Goal: Task Accomplishment & Management: Use online tool/utility

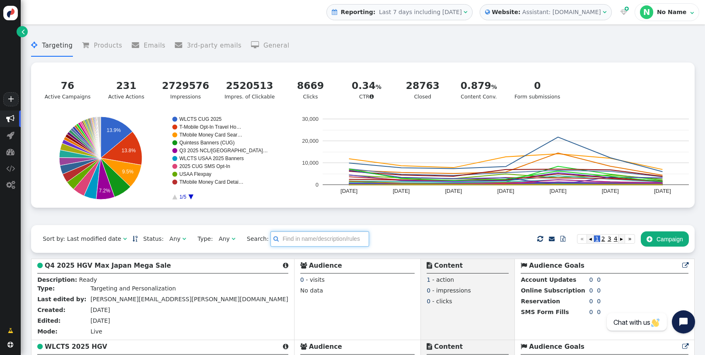
click at [304, 235] on input "text" at bounding box center [319, 239] width 99 height 15
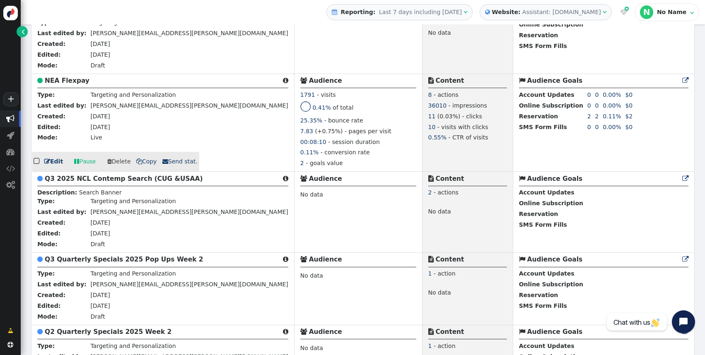
scroll to position [1463, 0]
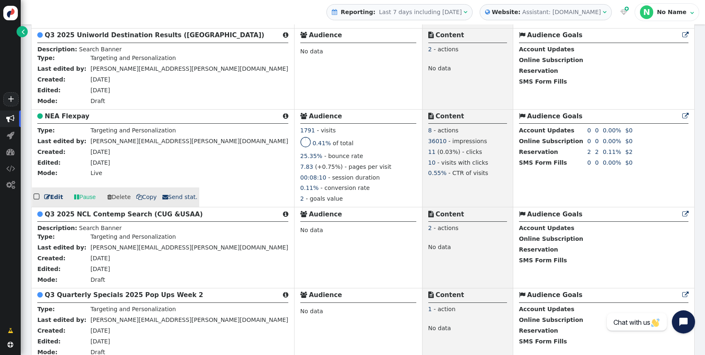
type input "nea"
click at [51, 202] on link " Edit" at bounding box center [53, 197] width 19 height 9
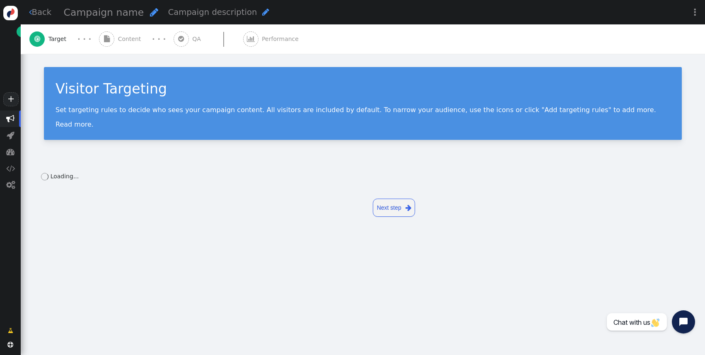
drag, startPoint x: 51, startPoint y: 241, endPoint x: 147, endPoint y: 137, distance: 141.6
click at [36, 11] on link " Back" at bounding box center [40, 12] width 23 height 12
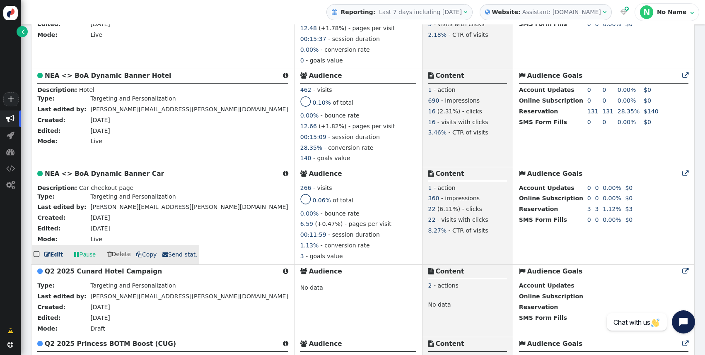
scroll to position [2006, 0]
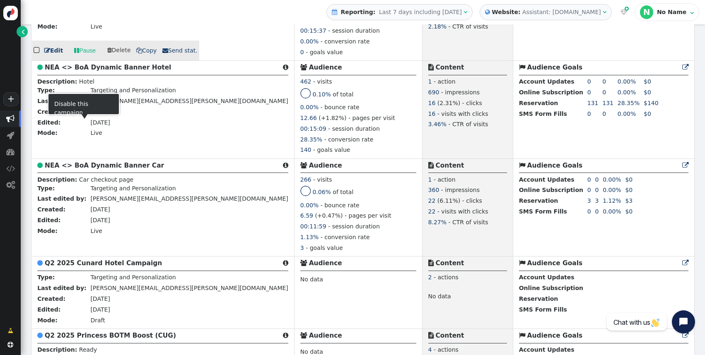
click at [51, 55] on link " Edit" at bounding box center [53, 50] width 19 height 9
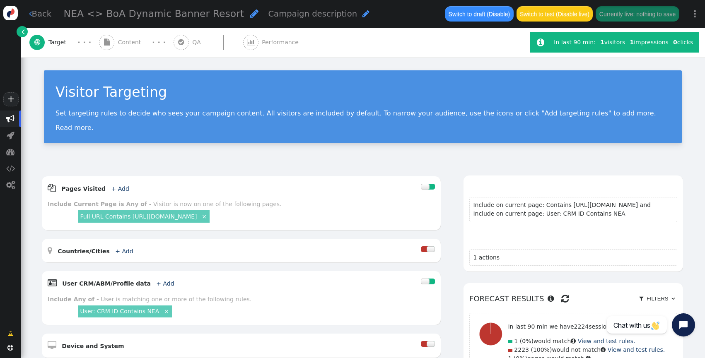
click at [119, 43] on span "Content" at bounding box center [131, 42] width 27 height 9
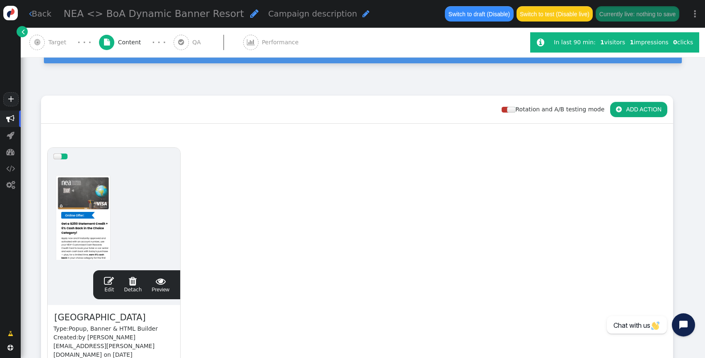
scroll to position [84, 0]
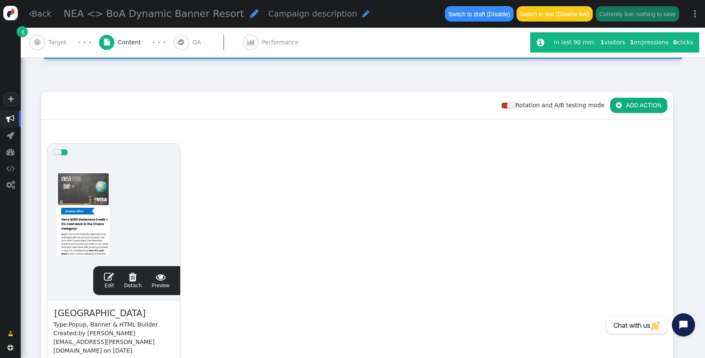
click at [109, 275] on span "" at bounding box center [109, 277] width 10 height 10
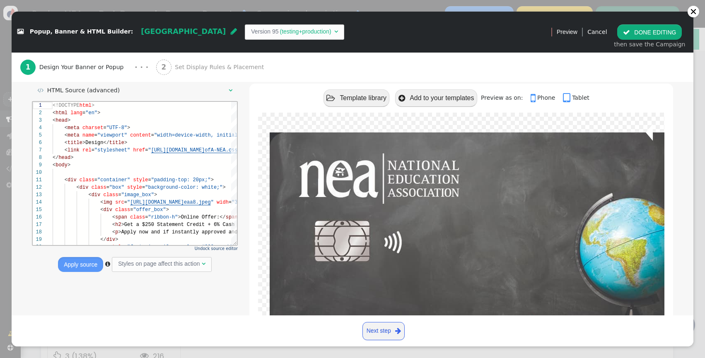
scroll to position [91, 0]
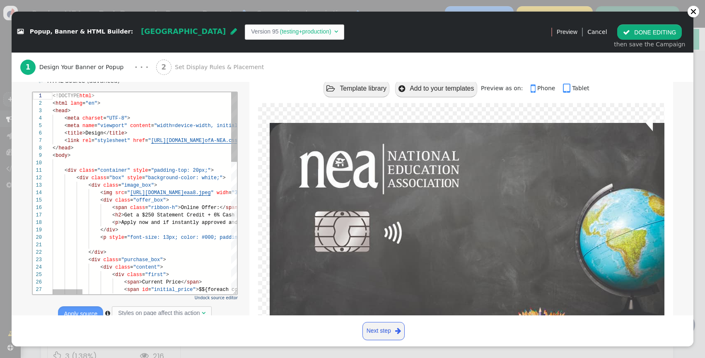
drag, startPoint x: 234, startPoint y: 233, endPoint x: 306, endPoint y: 292, distance: 93.4
click at [304, 292] on div " HTML Source (advanced)  Undock source editor Apply source  Styles on page a…" at bounding box center [352, 236] width 641 height 324
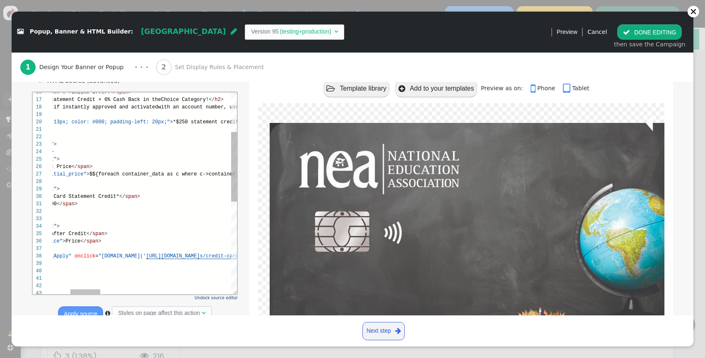
click at [146, 255] on span "[URL][DOMAIN_NAME]" at bounding box center [173, 256] width 54 height 6
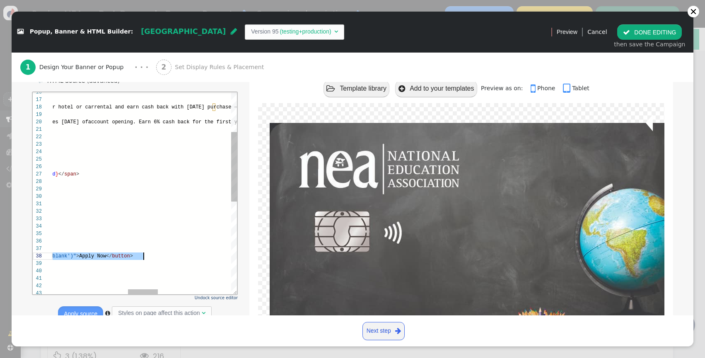
scroll to position [52, 545]
drag, startPoint x: 141, startPoint y: 257, endPoint x: 131, endPoint y: 255, distance: 10.6
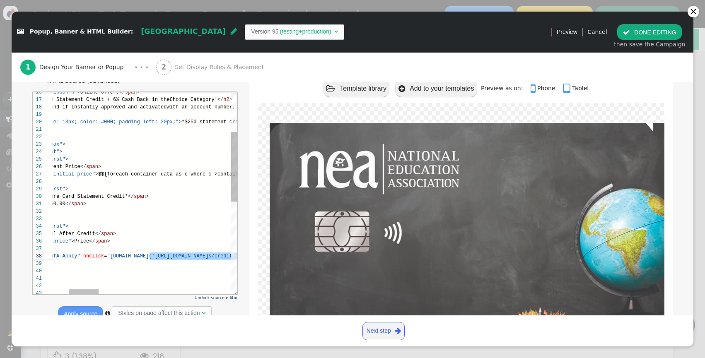
paste textarea "6290"
type textarea "<span>-$250.00</span> </div> <hr> <div class="first"> <span>Total After Credit<…"
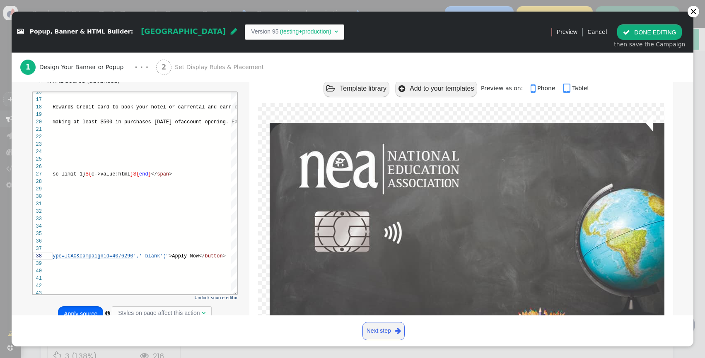
click at [89, 311] on button "Apply source" at bounding box center [80, 314] width 45 height 15
click at [327, 31] on button " DONE EDITING" at bounding box center [649, 31] width 65 height 15
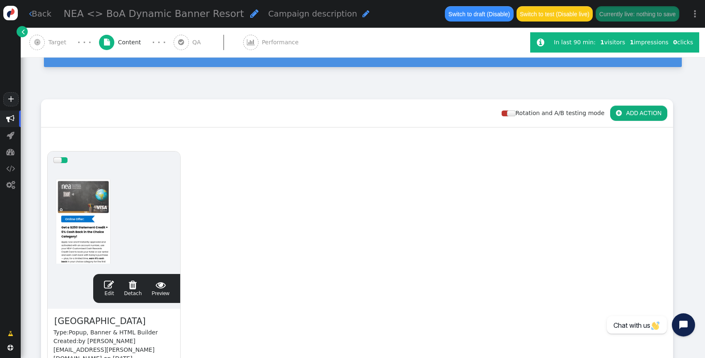
scroll to position [84, 0]
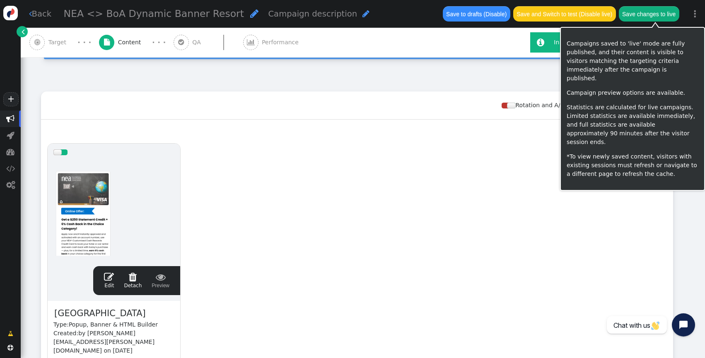
click at [327, 14] on button "Save changes to live" at bounding box center [649, 13] width 60 height 15
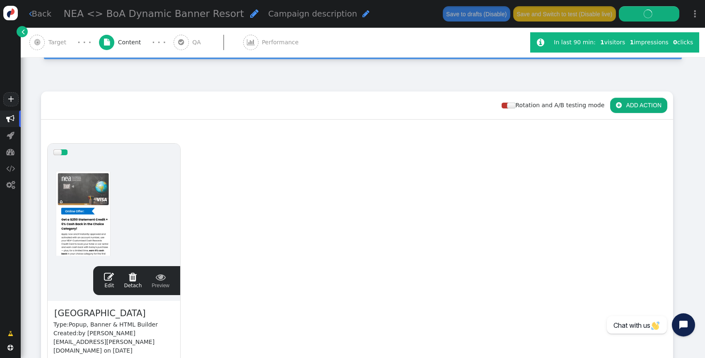
click at [38, 14] on link " Back" at bounding box center [40, 14] width 23 height 12
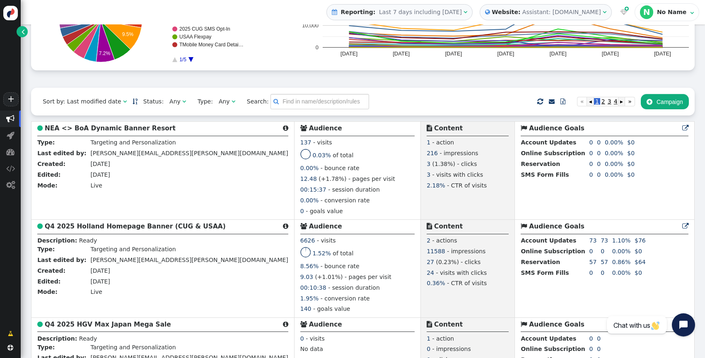
scroll to position [137, 0]
click at [309, 101] on input "text" at bounding box center [319, 101] width 99 height 15
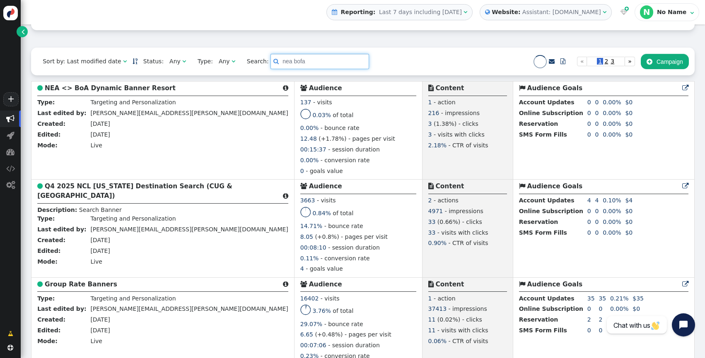
scroll to position [0, 0]
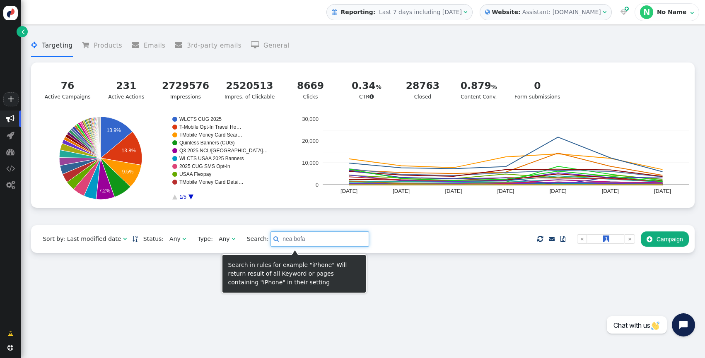
drag, startPoint x: 282, startPoint y: 243, endPoint x: 227, endPoint y: 239, distance: 54.4
click at [227, 239] on div "Sort by: Last modified date   Status: Any  Type: Any  Search:  nea bofa  …" at bounding box center [363, 239] width 664 height 28
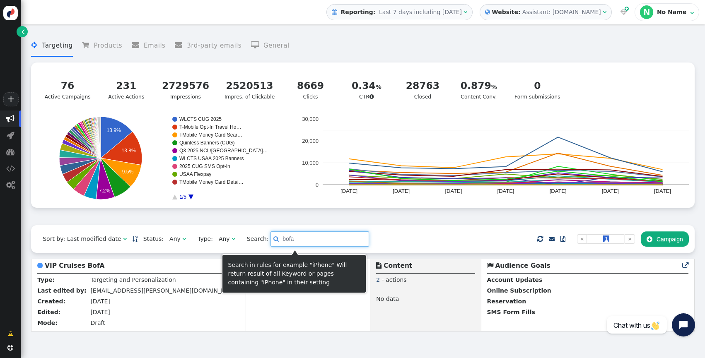
click at [279, 243] on input "bofa" at bounding box center [319, 239] width 99 height 15
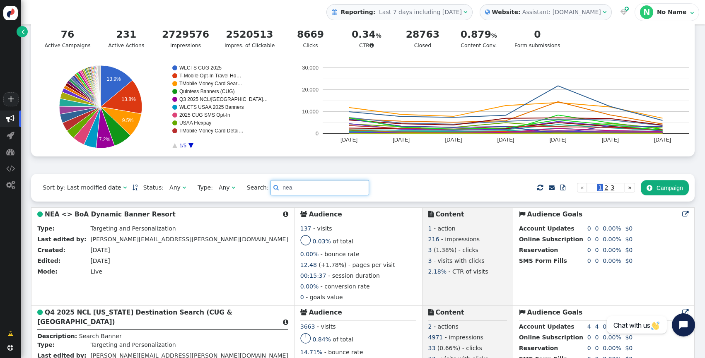
scroll to position [51, 0]
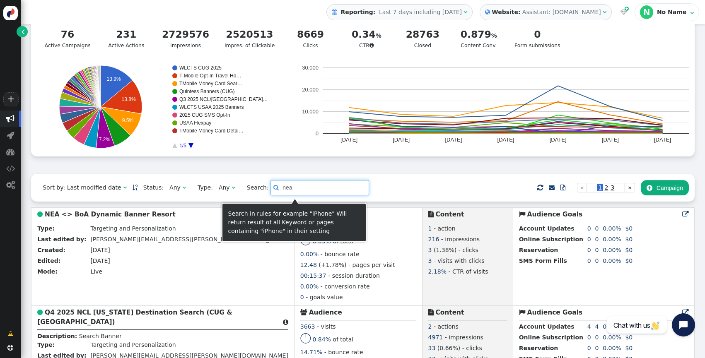
click at [280, 186] on input "nea" at bounding box center [319, 187] width 99 height 15
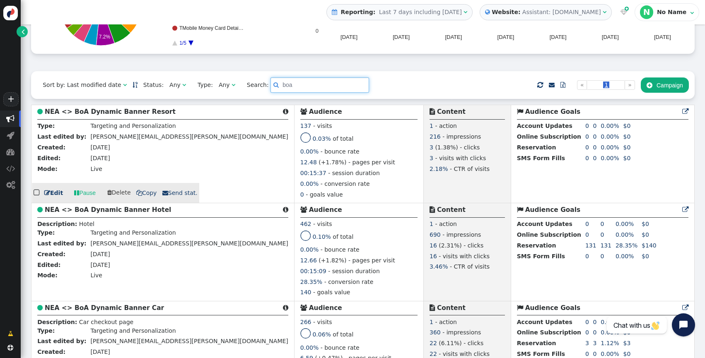
scroll to position [167, 0]
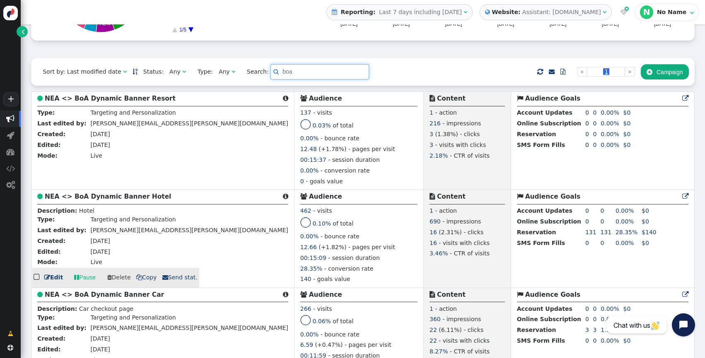
type input "boa"
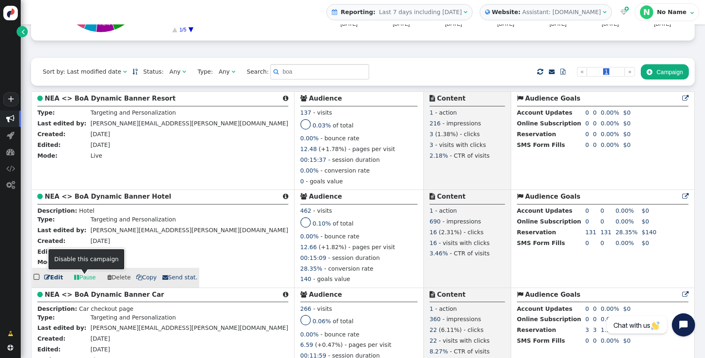
click at [53, 275] on link " Edit" at bounding box center [53, 277] width 19 height 9
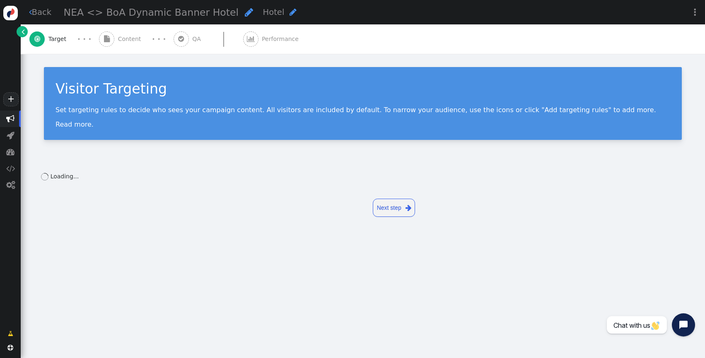
click at [129, 34] on div " Content" at bounding box center [122, 38] width 46 height 29
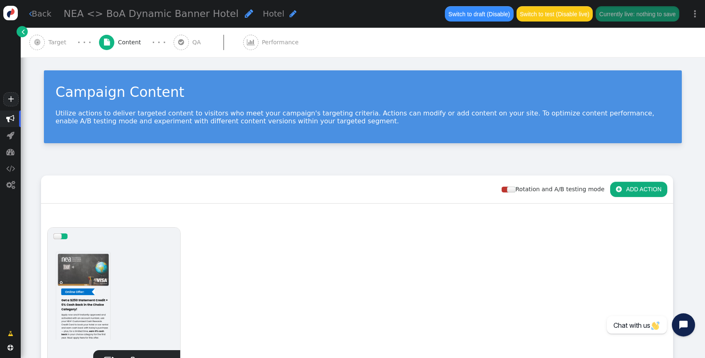
click at [106, 353] on div " Edit  Detach  Preview" at bounding box center [136, 364] width 87 height 29
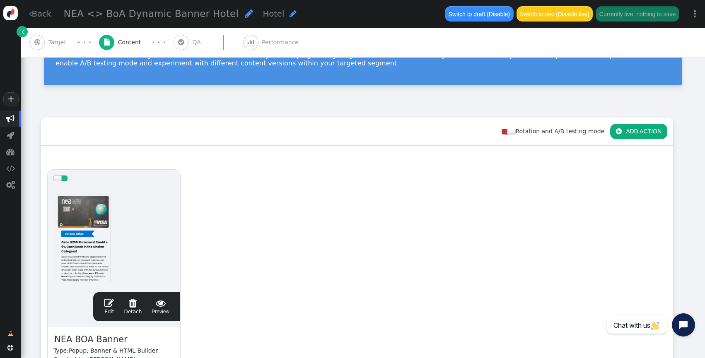
scroll to position [64, 0]
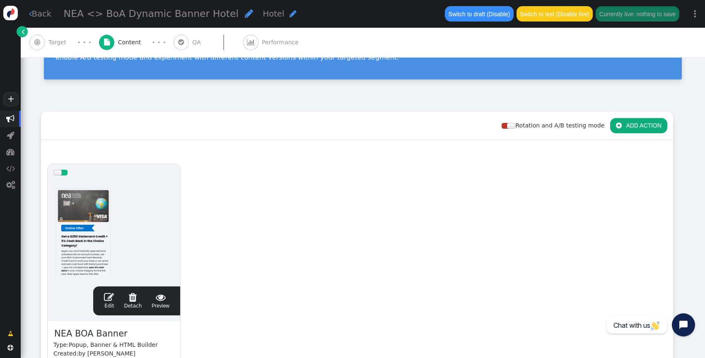
click at [110, 302] on link " Edit" at bounding box center [109, 300] width 10 height 17
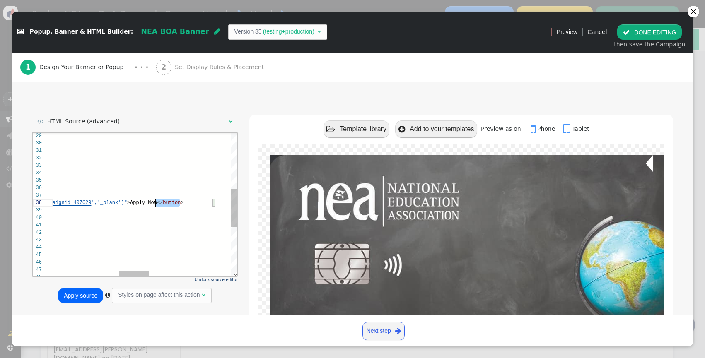
scroll to position [52, 509]
drag, startPoint x: 181, startPoint y: 204, endPoint x: 150, endPoint y: 204, distance: 31.1
click at [91, 204] on span "mpaignid=407629" at bounding box center [68, 203] width 45 height 6
click at [91, 203] on span "mpaignid=407629" at bounding box center [68, 203] width 45 height 6
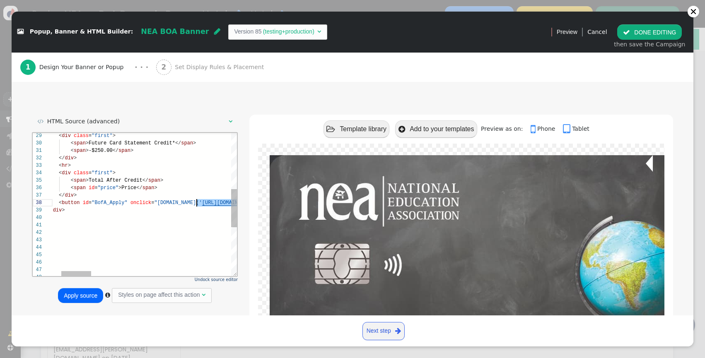
drag, startPoint x: 183, startPoint y: 203, endPoint x: 198, endPoint y: 200, distance: 15.6
type textarea "<span>-$250.00</span> </div> <hr> <div class="first"> <span>Total After Credit<…"
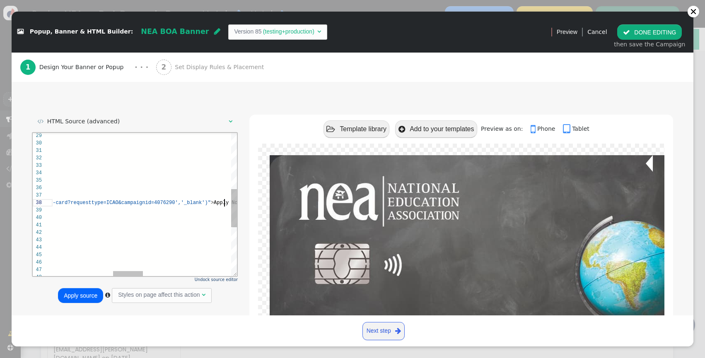
scroll to position [52, 545]
click at [78, 292] on button "Apply source" at bounding box center [80, 295] width 45 height 15
click at [635, 34] on button " DONE EDITING" at bounding box center [649, 31] width 65 height 15
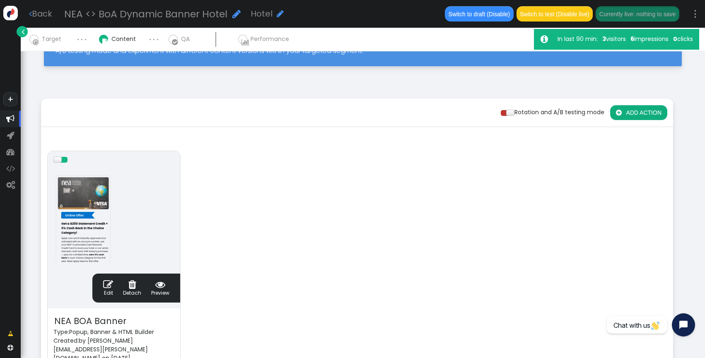
scroll to position [64, 0]
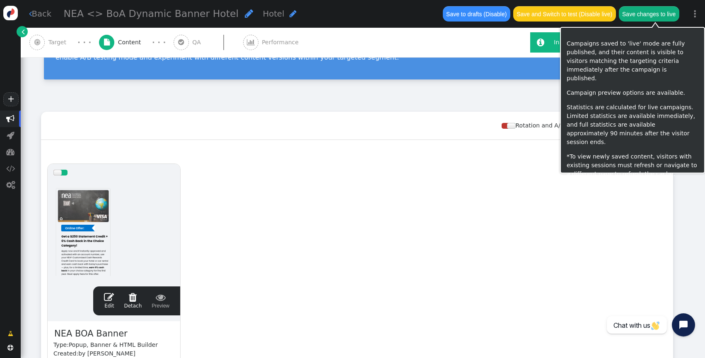
click at [671, 10] on button "Save changes to live" at bounding box center [649, 13] width 60 height 15
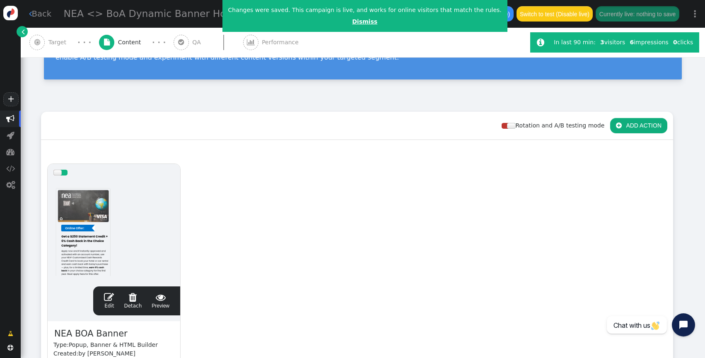
click at [352, 24] on link "Dismiss" at bounding box center [364, 21] width 25 height 7
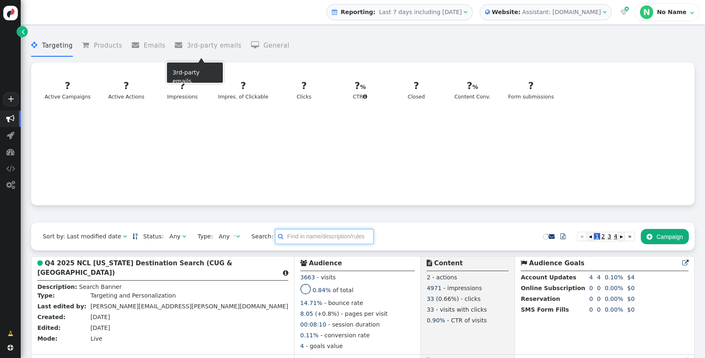
click at [293, 234] on input "text" at bounding box center [324, 236] width 99 height 15
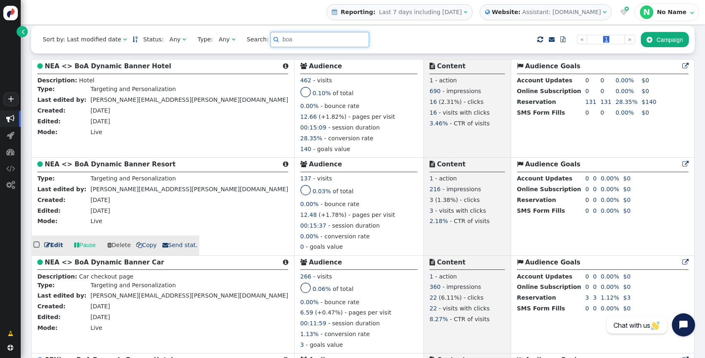
scroll to position [215, 0]
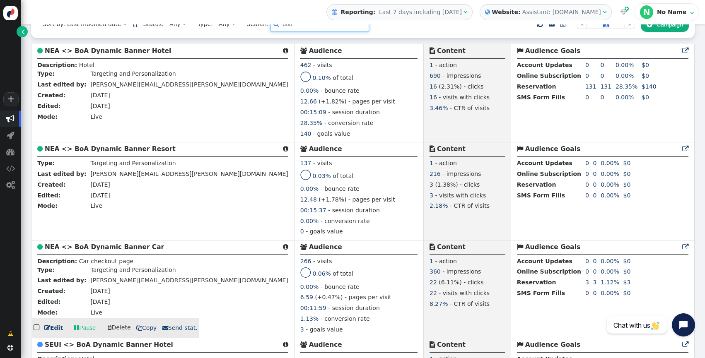
type input "boa"
click at [65, 326] on div "  Edit  Pause  Delete  Copy  Send stat." at bounding box center [115, 329] width 167 height 20
click at [59, 326] on link " Edit" at bounding box center [53, 328] width 19 height 9
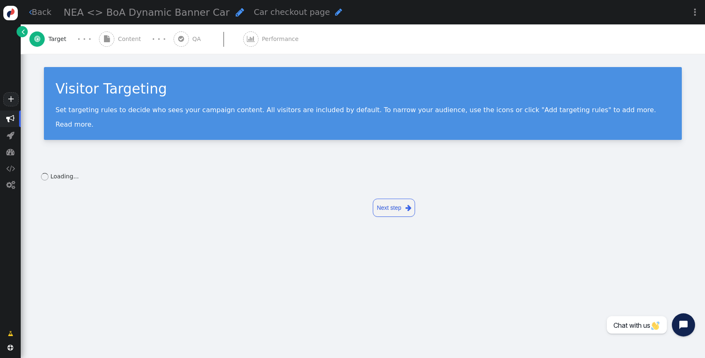
click at [118, 47] on div " Content" at bounding box center [122, 38] width 46 height 29
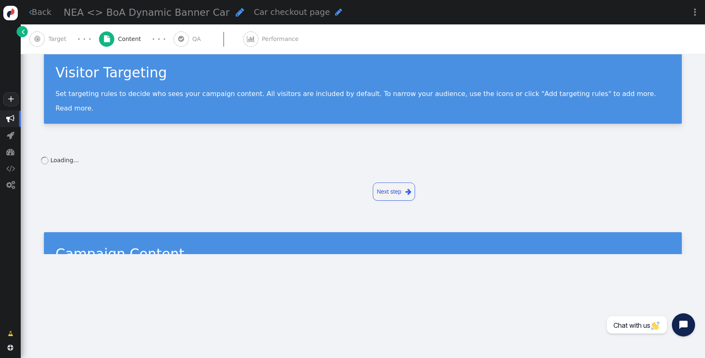
click at [116, 41] on div " Content" at bounding box center [122, 38] width 46 height 29
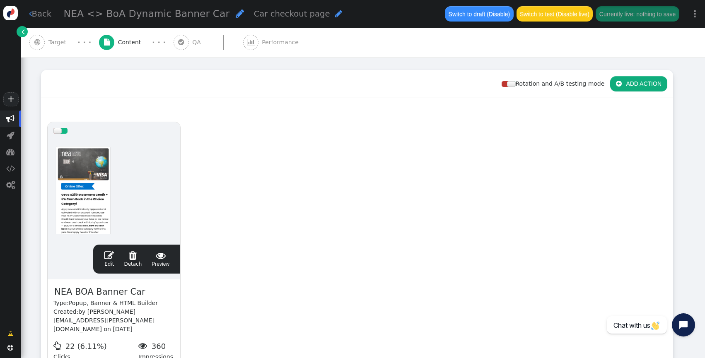
scroll to position [115, 0]
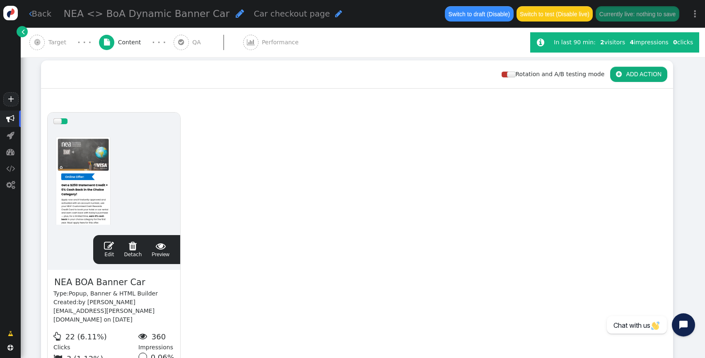
click at [106, 250] on span "" at bounding box center [109, 246] width 10 height 10
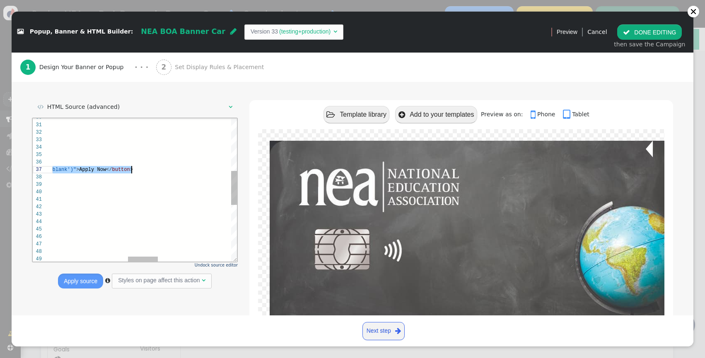
scroll to position [45, 545]
drag, startPoint x: 123, startPoint y: 170, endPoint x: 131, endPoint y: 167, distance: 9.2
paste textarea "6290"
type textarea "</div> <hr class="divider"> <div class="first"> <span>Total After Credit</span>…"
click at [88, 278] on button "Apply source" at bounding box center [80, 281] width 45 height 15
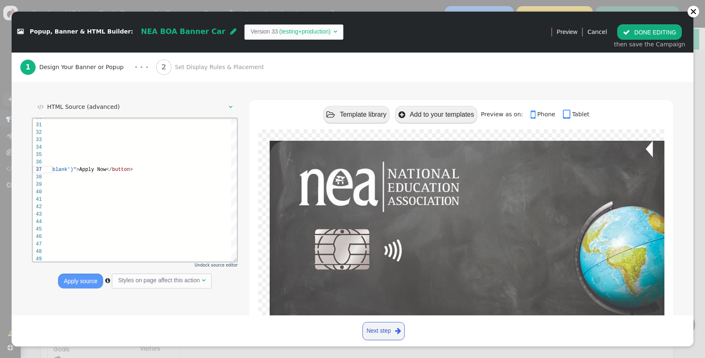
click at [647, 23] on div " DONE EDITING then save the Campaign" at bounding box center [649, 36] width 80 height 34
click at [647, 27] on button " DONE EDITING" at bounding box center [649, 31] width 65 height 15
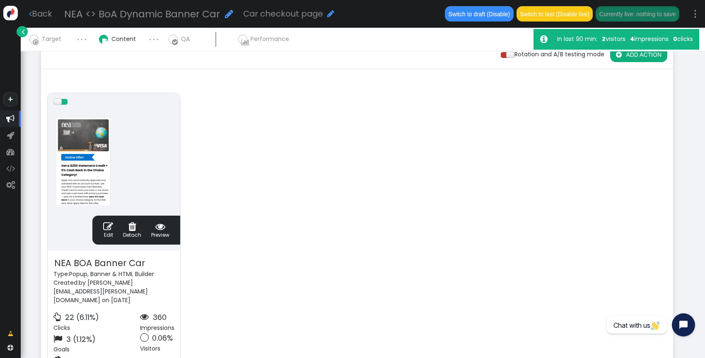
scroll to position [121, 0]
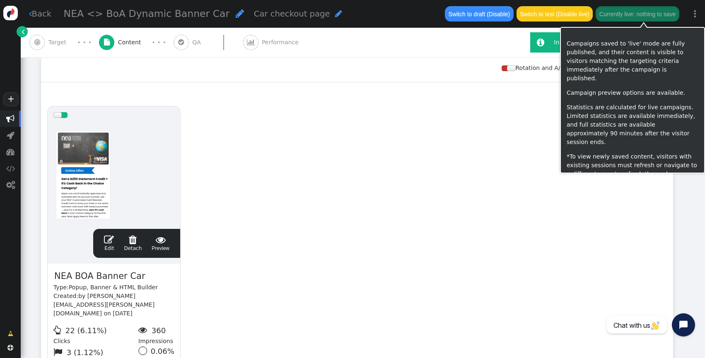
click at [634, 9] on button "Currently live: nothing to save" at bounding box center [637, 13] width 83 height 15
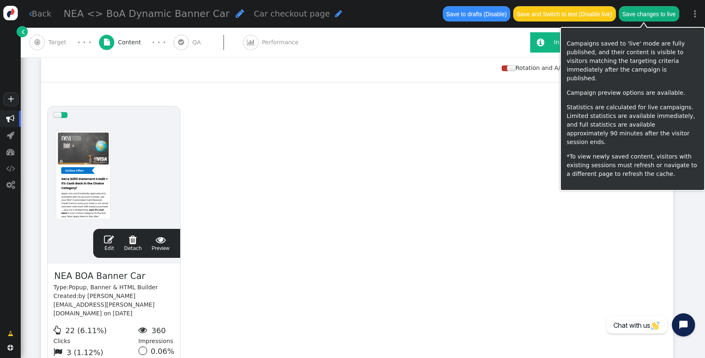
click at [396, 183] on div "drag this  Edit  Detach  Preview NEA BOA Banner Car Type: Popup, Banner & HT…" at bounding box center [356, 250] width 631 height 301
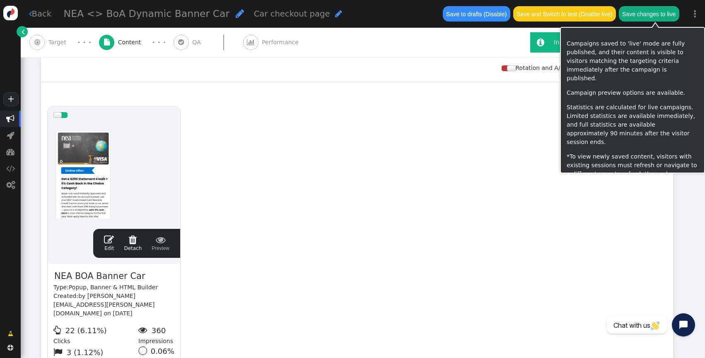
click at [654, 15] on button "Save changes to live" at bounding box center [649, 13] width 60 height 15
